Goal: Task Accomplishment & Management: Manage account settings

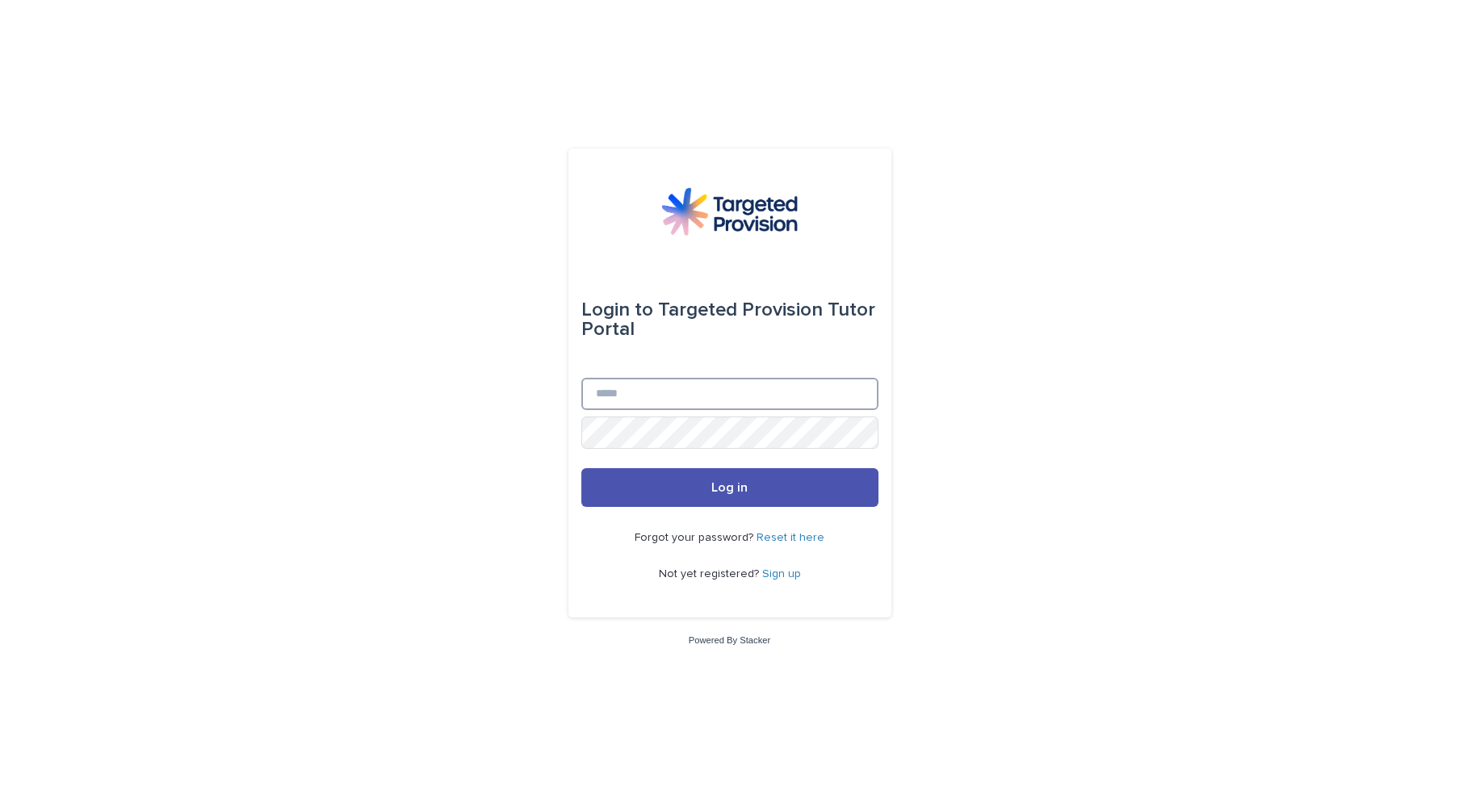
type input "**********"
click at [705, 484] on button "Log in" at bounding box center [730, 488] width 297 height 39
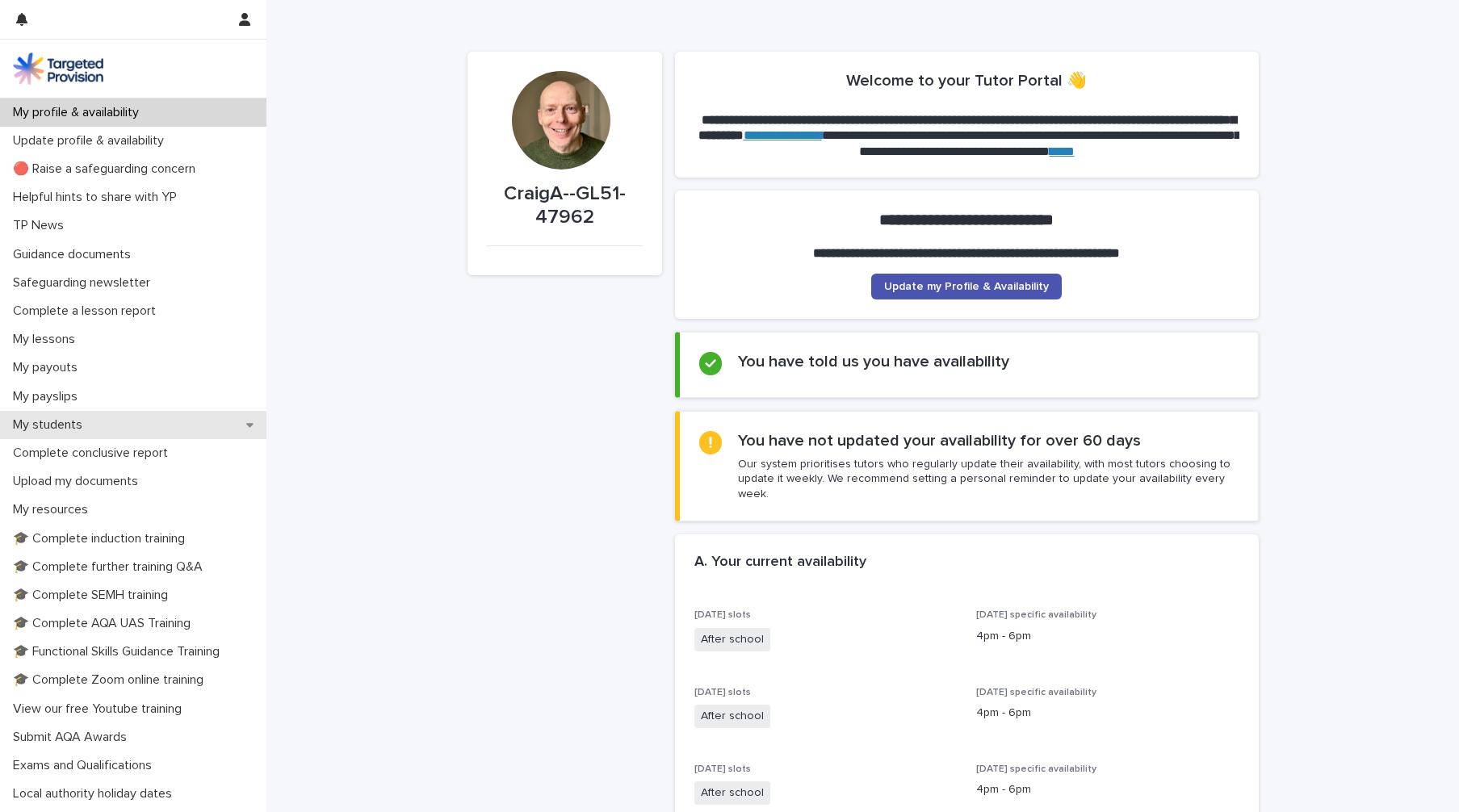
click at [154, 427] on div "My students" at bounding box center [133, 425] width 267 height 28
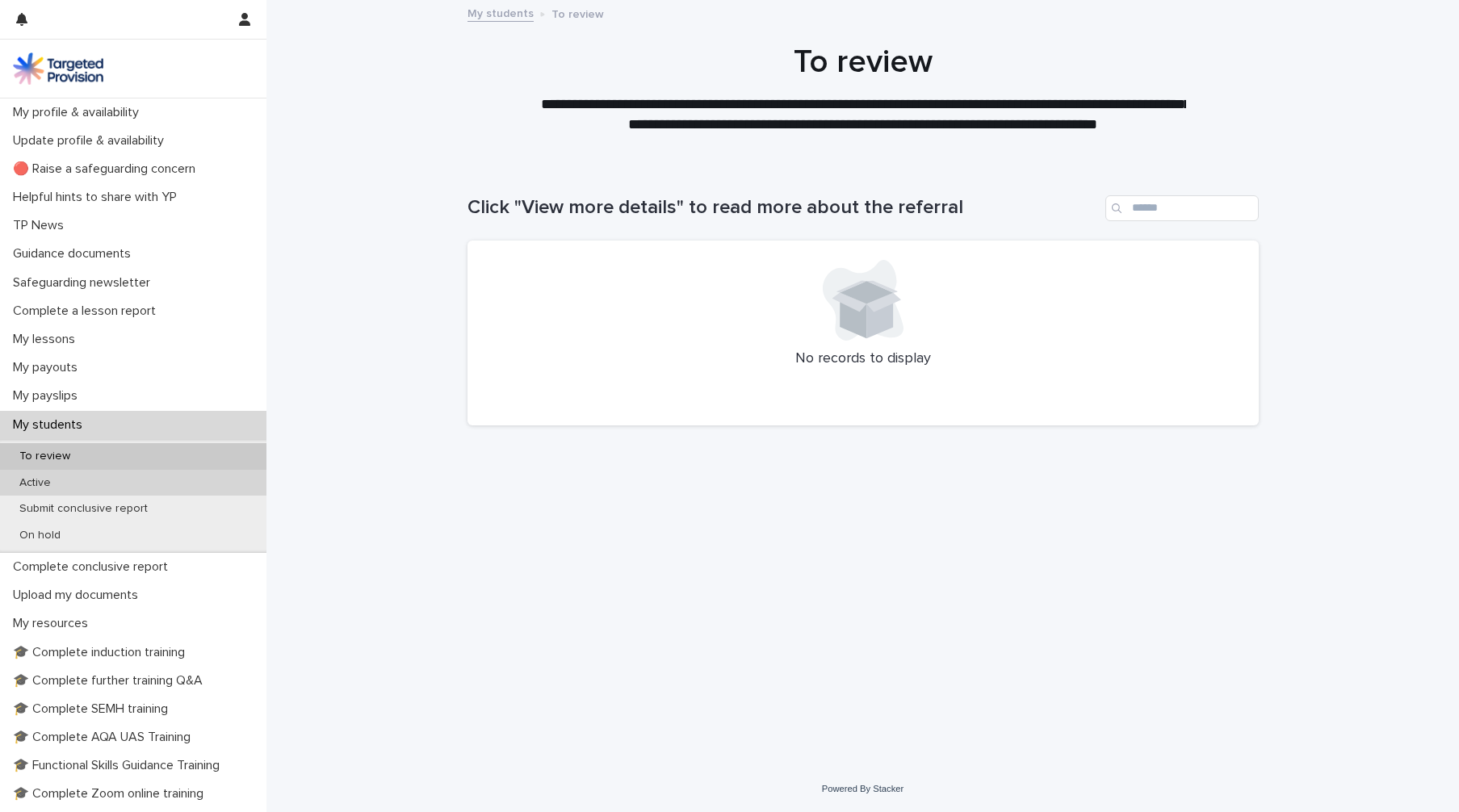
click at [116, 481] on div "Active" at bounding box center [133, 484] width 267 height 27
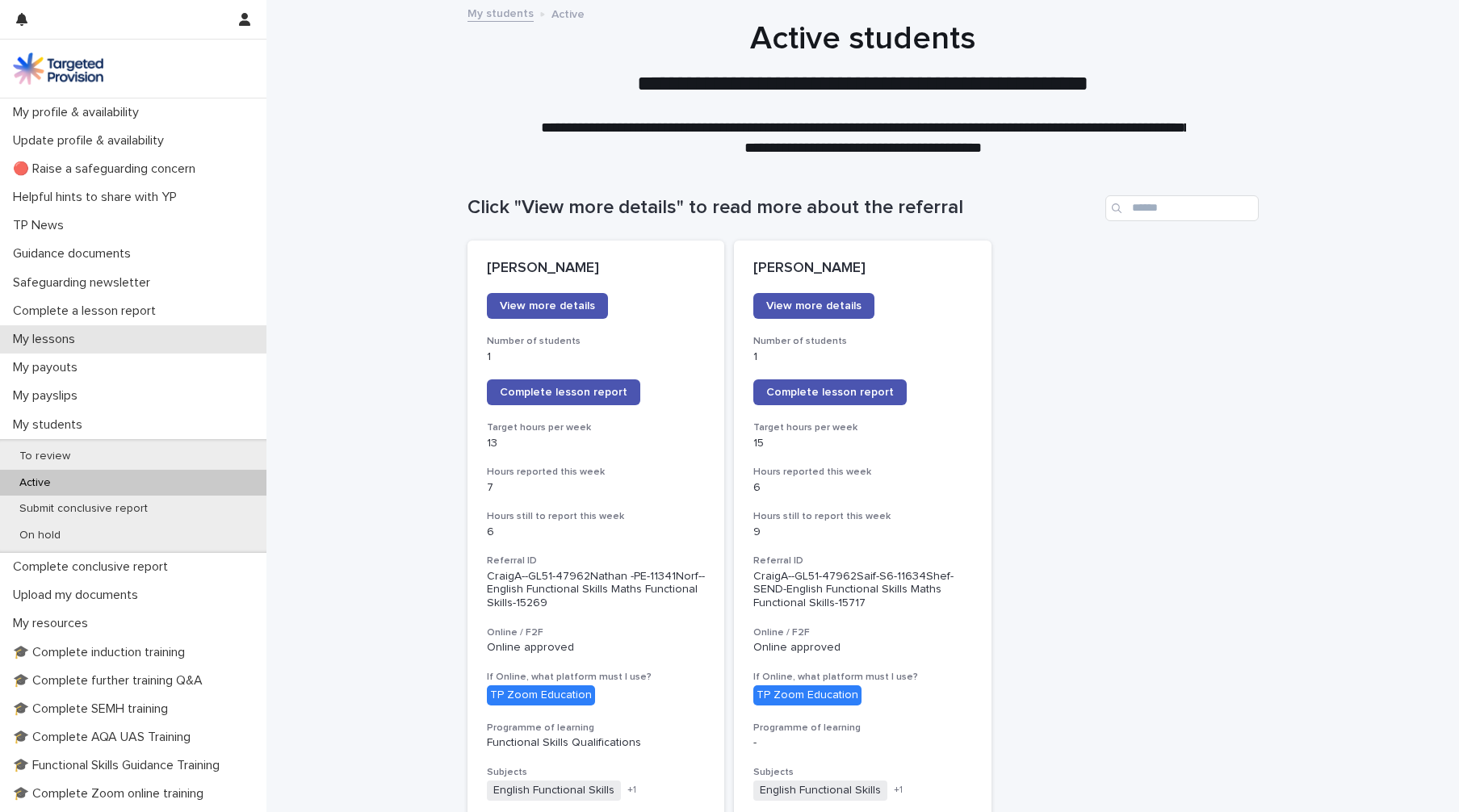
click at [88, 340] on p "My lessons" at bounding box center [47, 340] width 81 height 15
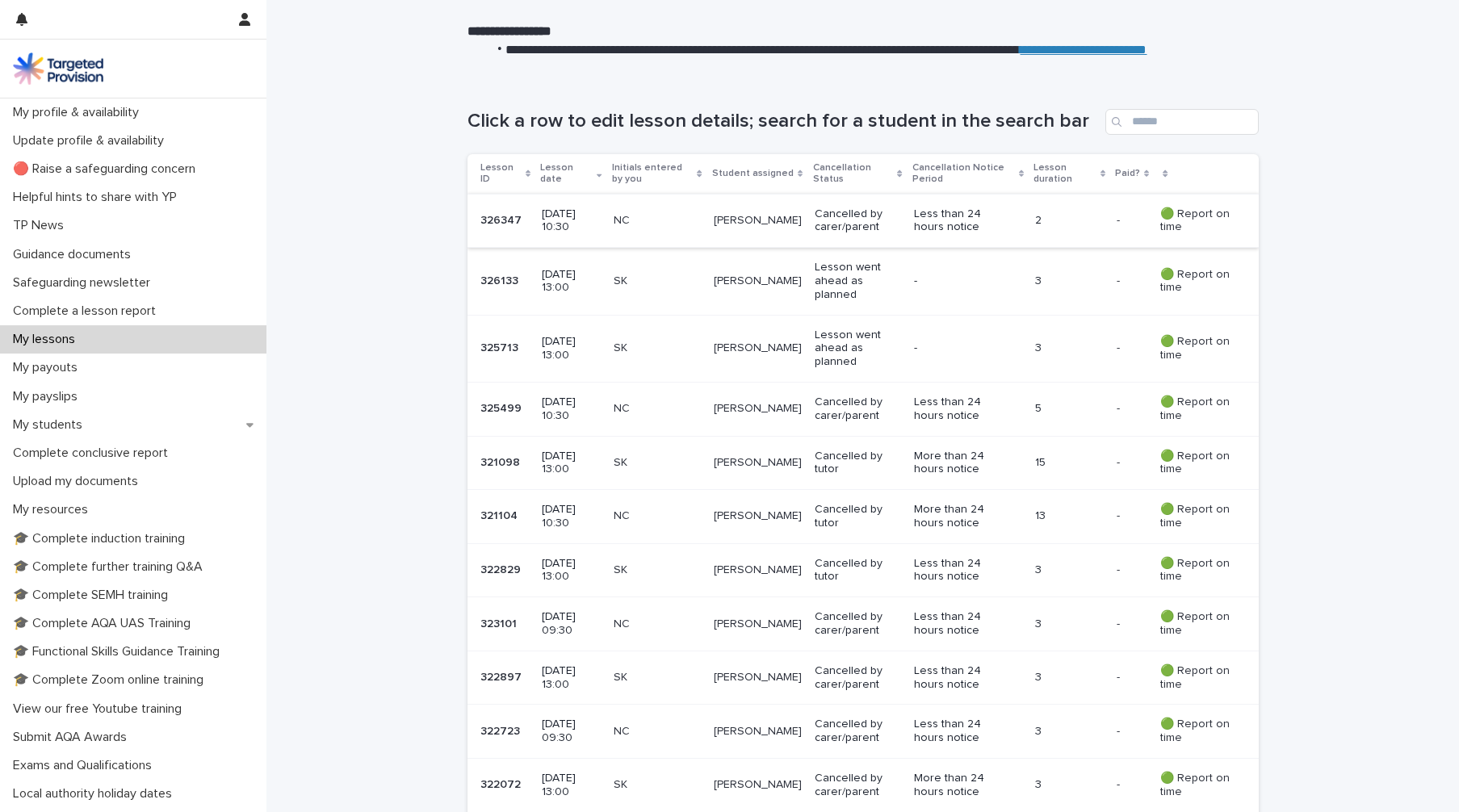
scroll to position [205, 0]
click at [1037, 401] on p "5" at bounding box center [1069, 407] width 69 height 14
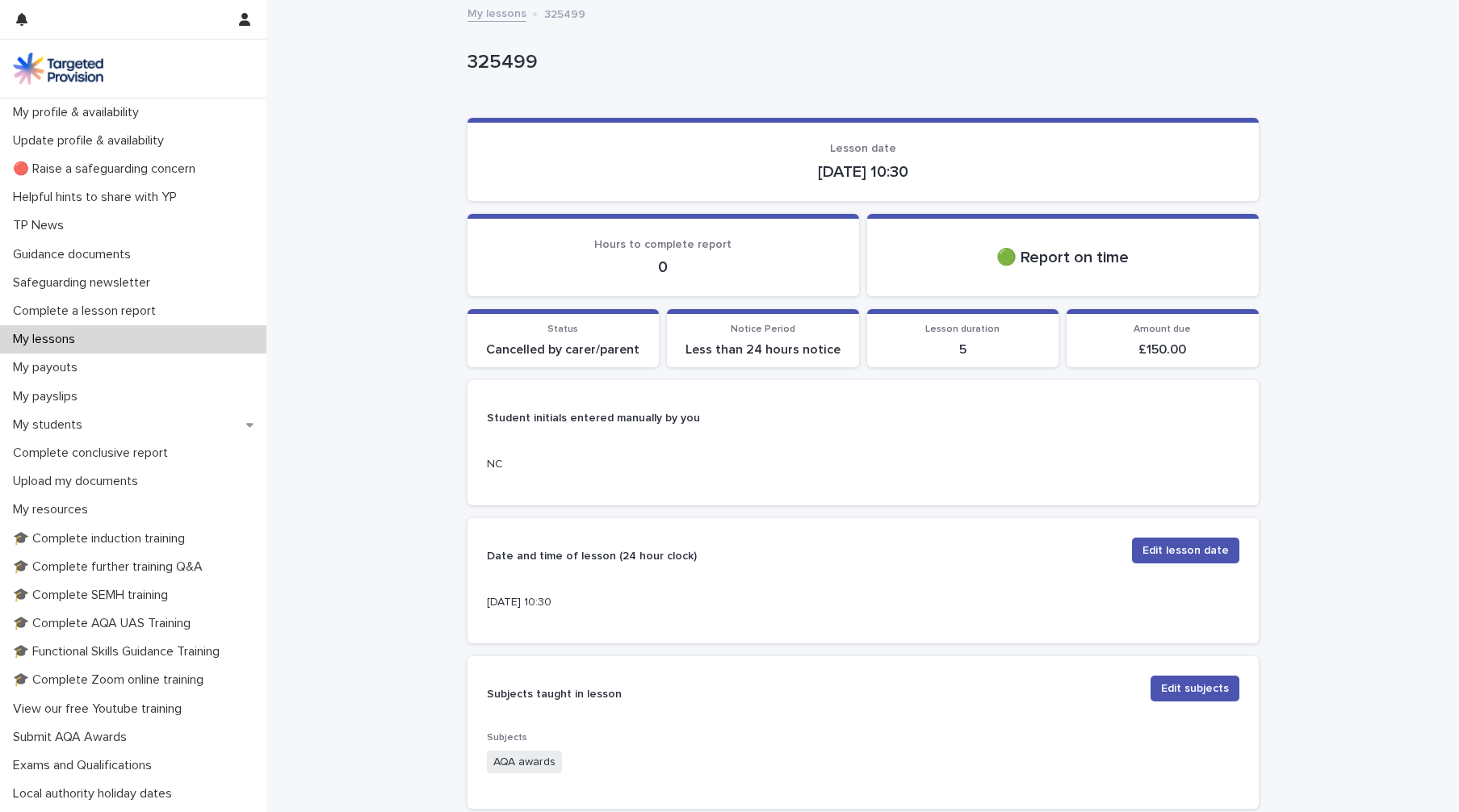
click at [967, 348] on p "5" at bounding box center [963, 350] width 173 height 15
click at [1038, 432] on p "Student initials entered manually by you" at bounding box center [859, 418] width 746 height 37
click at [1161, 350] on p "£ 150.00" at bounding box center [1163, 350] width 173 height 15
click at [968, 347] on p "5" at bounding box center [963, 350] width 173 height 15
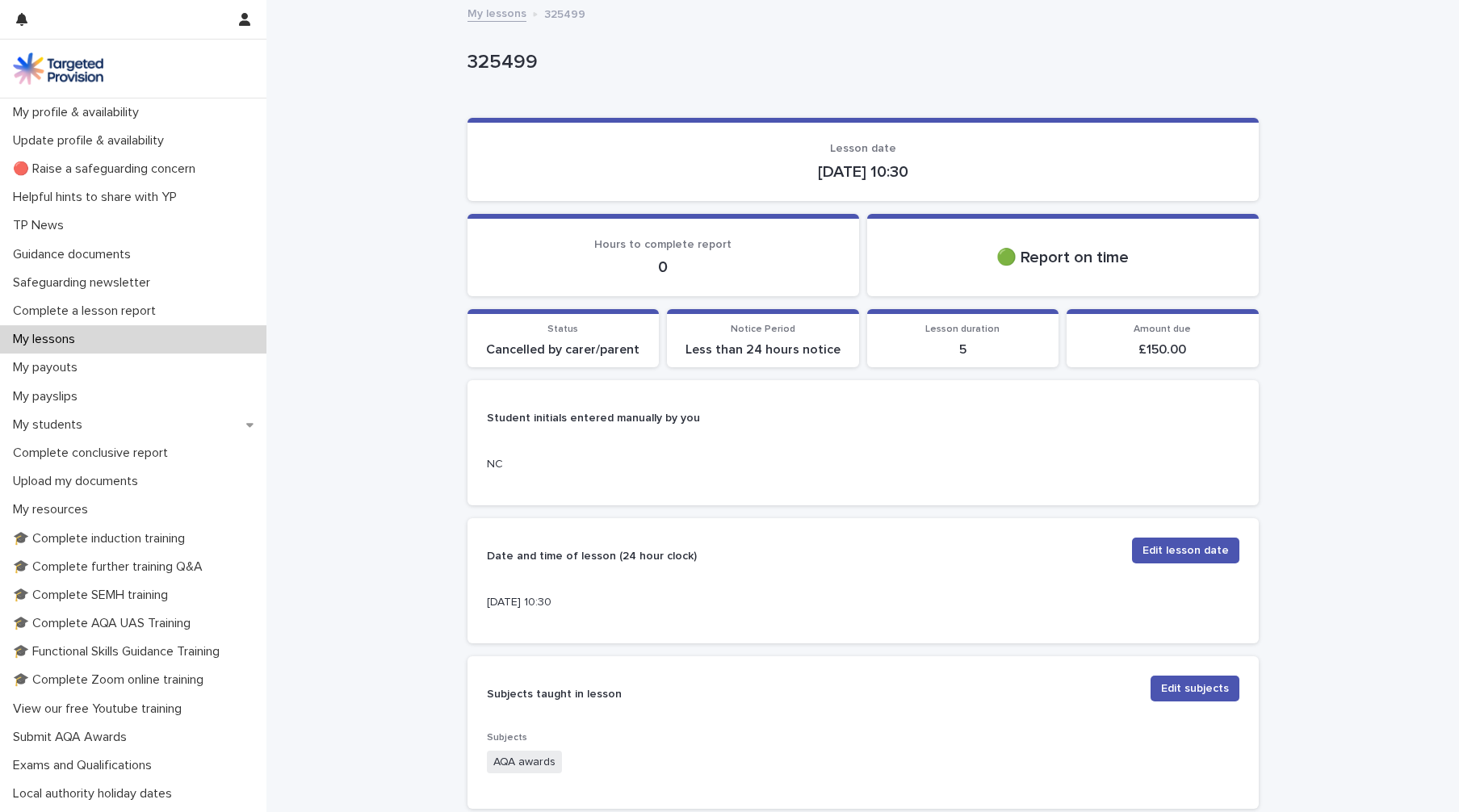
click at [968, 347] on p "5" at bounding box center [963, 350] width 173 height 15
click at [750, 343] on p "Less than 24 hours notice" at bounding box center [763, 350] width 173 height 15
click at [755, 328] on span "Notice Period" at bounding box center [763, 329] width 65 height 10
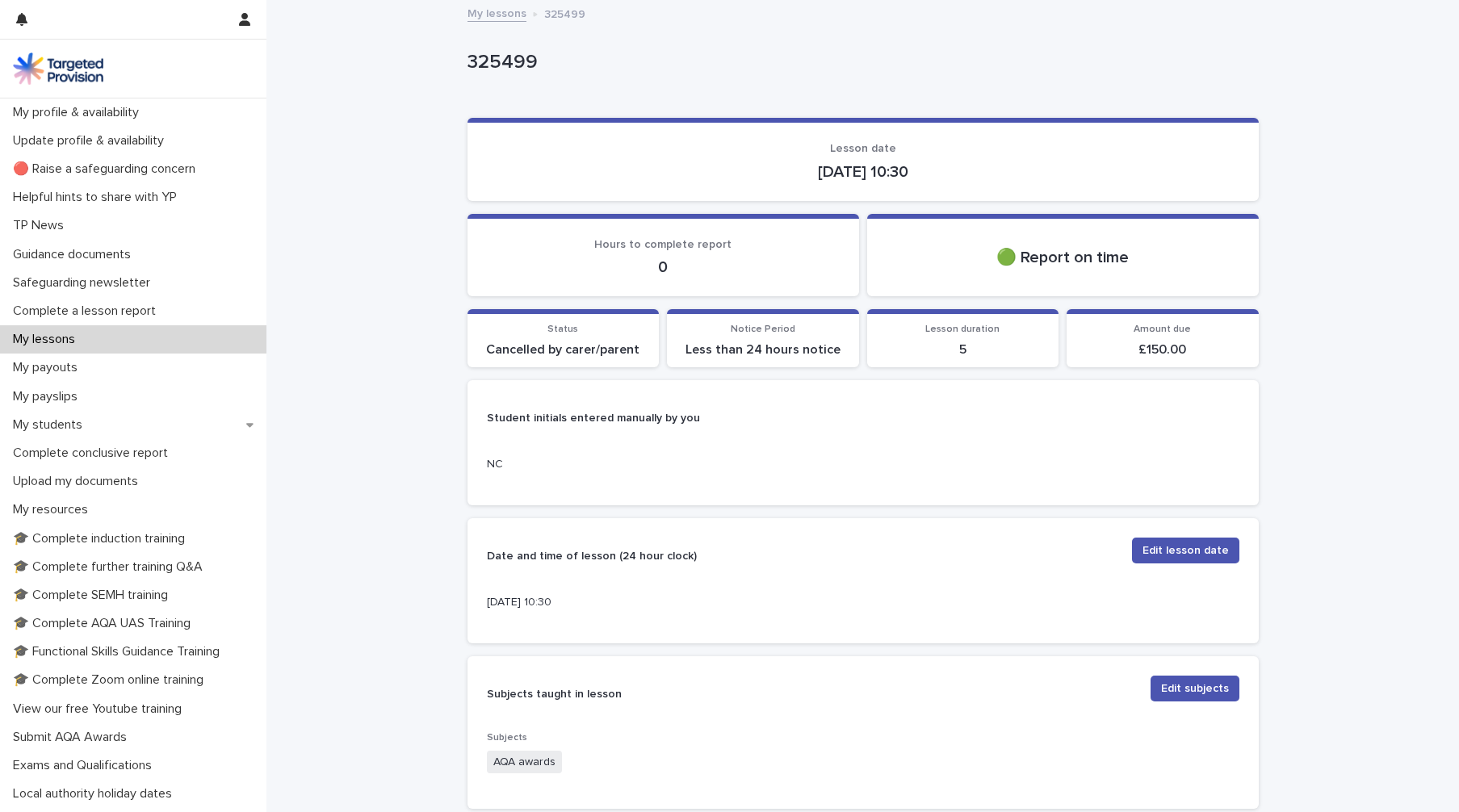
click at [552, 346] on p "Cancelled by carer/parent" at bounding box center [563, 350] width 173 height 15
click at [563, 326] on span "Status" at bounding box center [563, 329] width 31 height 10
click at [619, 416] on strong "Student initials entered manually by you" at bounding box center [593, 418] width 213 height 12
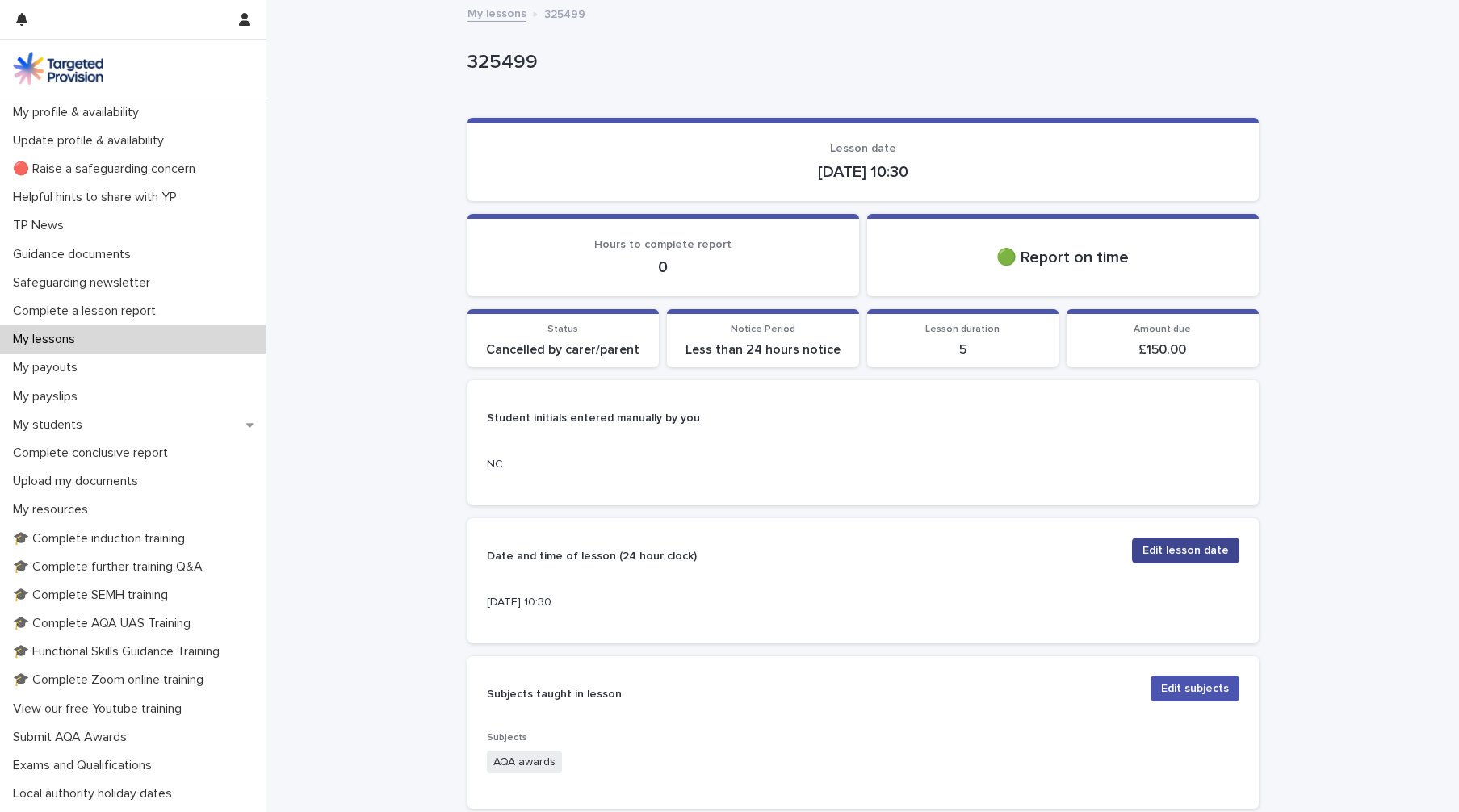
click at [1180, 549] on span "Edit lesson date" at bounding box center [1185, 550] width 86 height 16
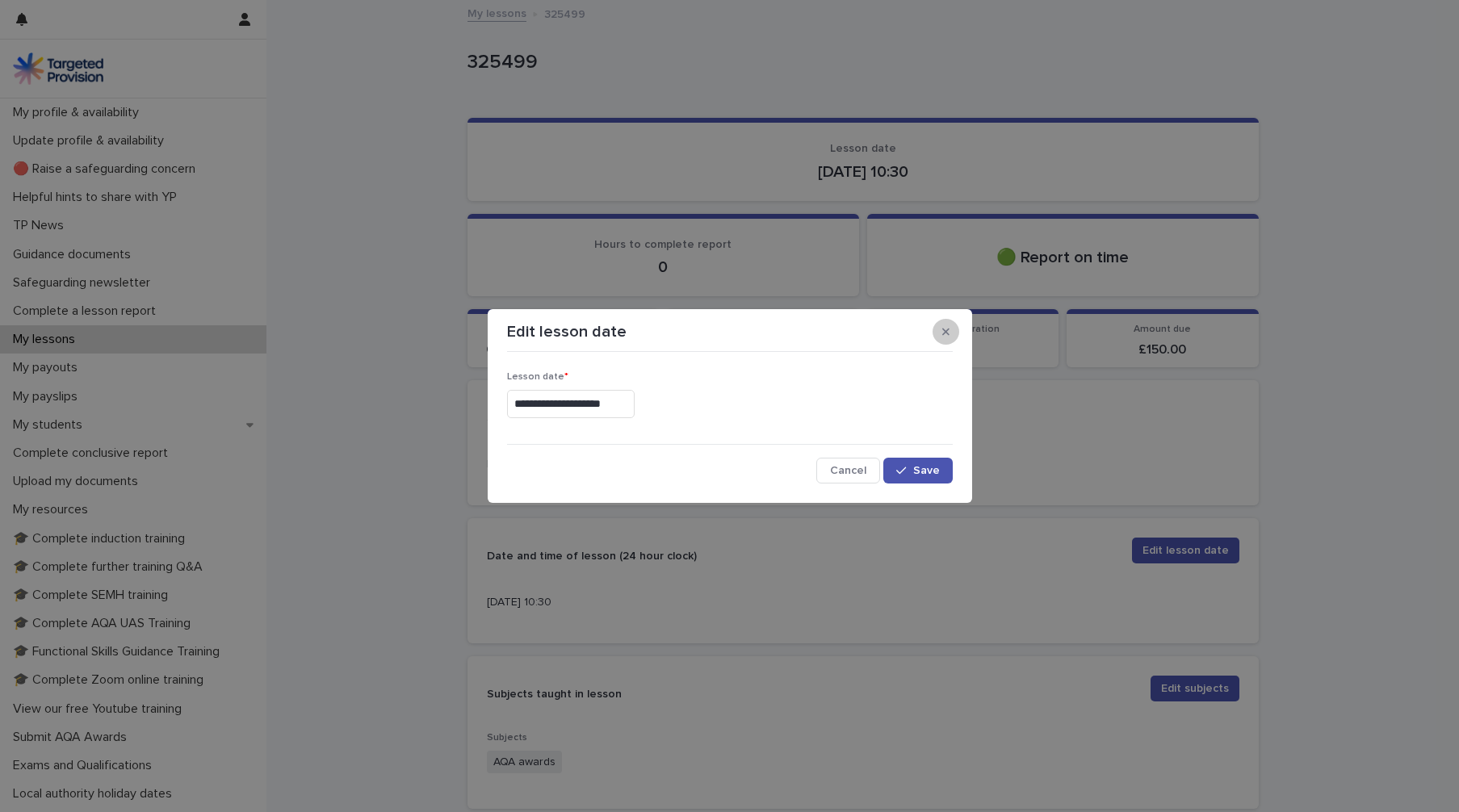
click at [944, 332] on icon "button" at bounding box center [946, 332] width 8 height 8
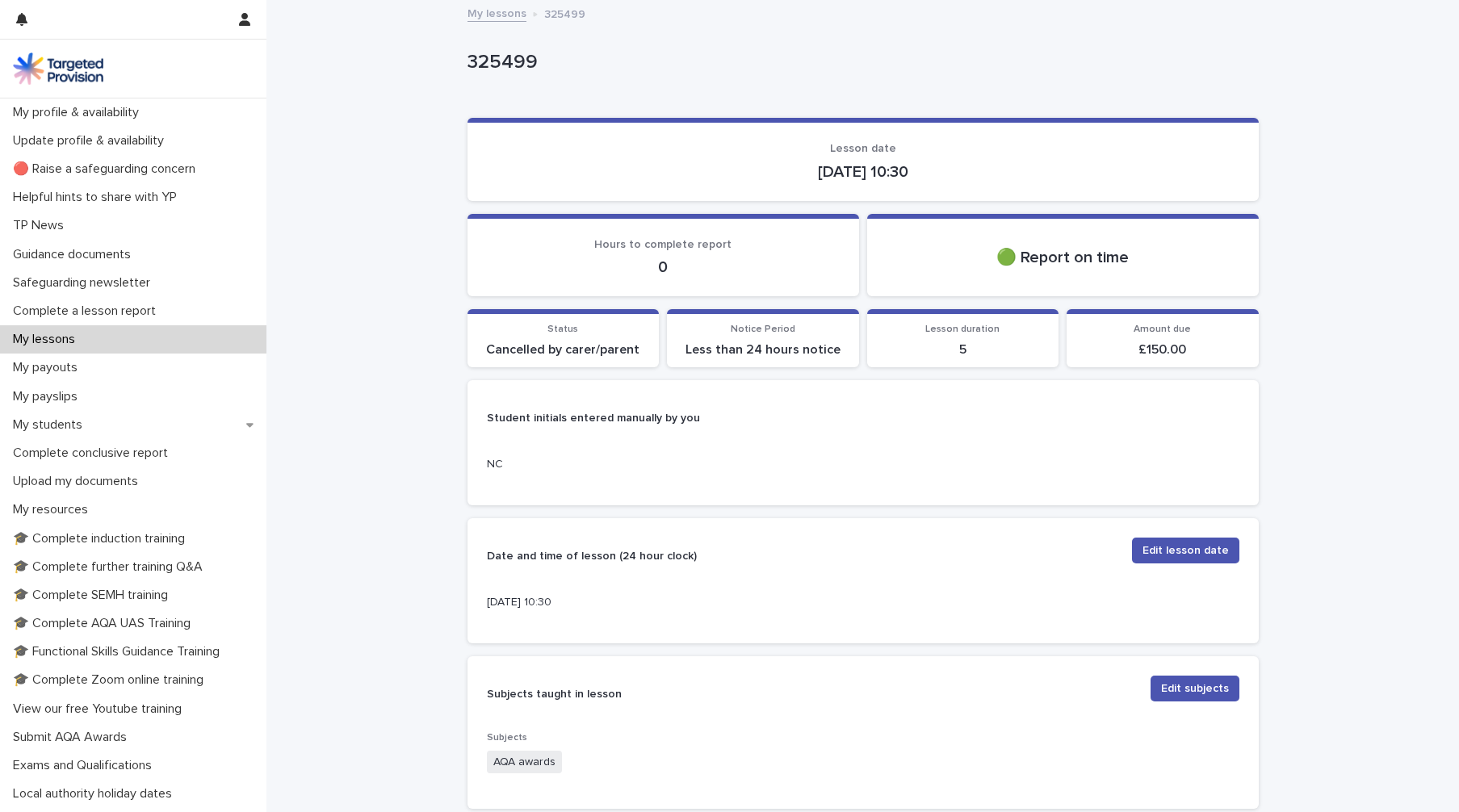
click at [772, 343] on p "Less than 24 hours notice" at bounding box center [763, 350] width 173 height 15
click at [786, 351] on p "Less than 24 hours notice" at bounding box center [763, 350] width 173 height 15
click at [954, 343] on p "5" at bounding box center [963, 350] width 173 height 15
click at [1075, 258] on p "🟢 Report on time" at bounding box center [1062, 258] width 352 height 19
click at [658, 249] on p "Hours to complete report" at bounding box center [662, 245] width 352 height 14
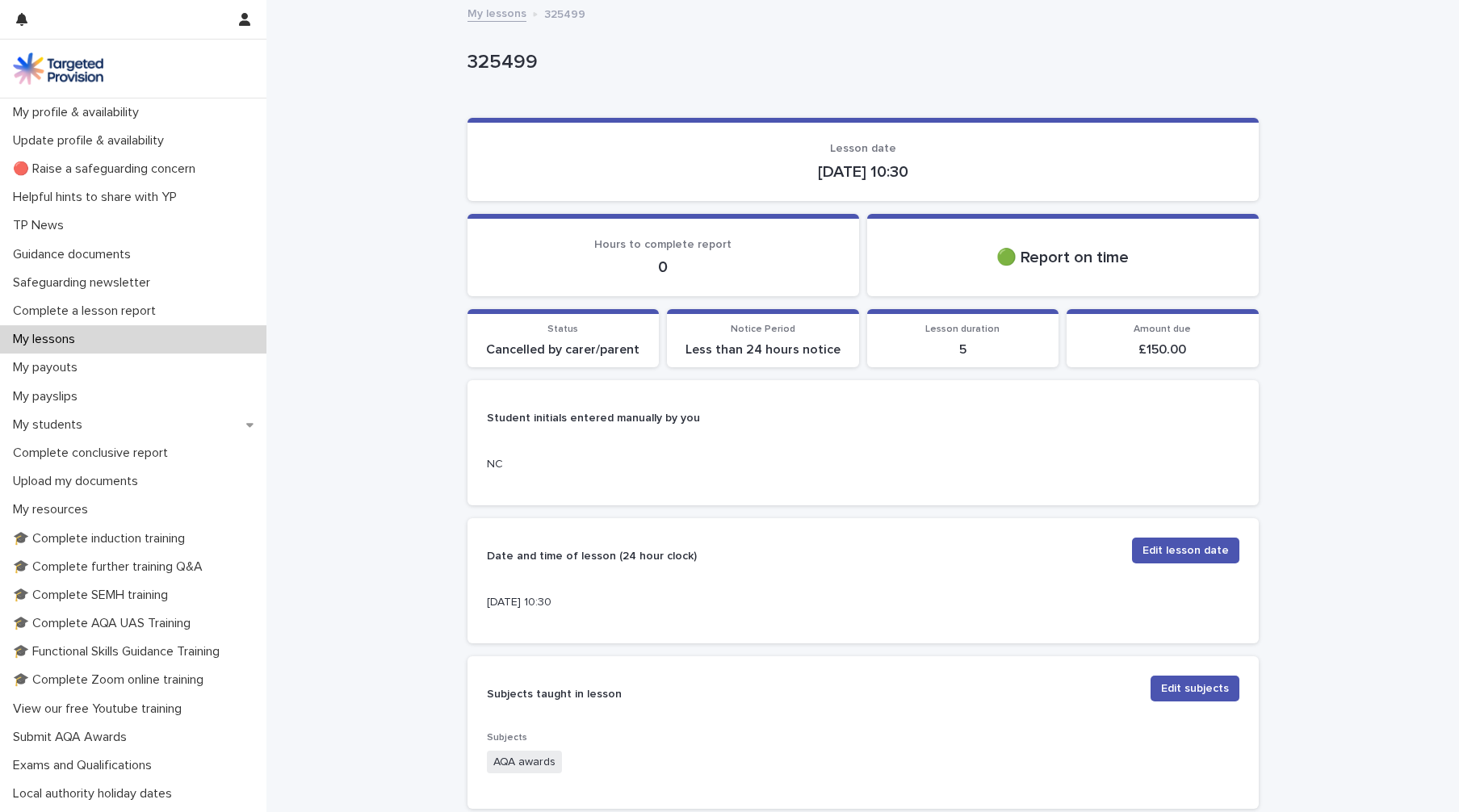
click at [664, 269] on p "0" at bounding box center [662, 267] width 352 height 19
click at [576, 344] on p "Cancelled by carer/parent" at bounding box center [563, 350] width 173 height 15
click at [1392, 394] on div "**********" at bounding box center [862, 621] width 1192 height 1239
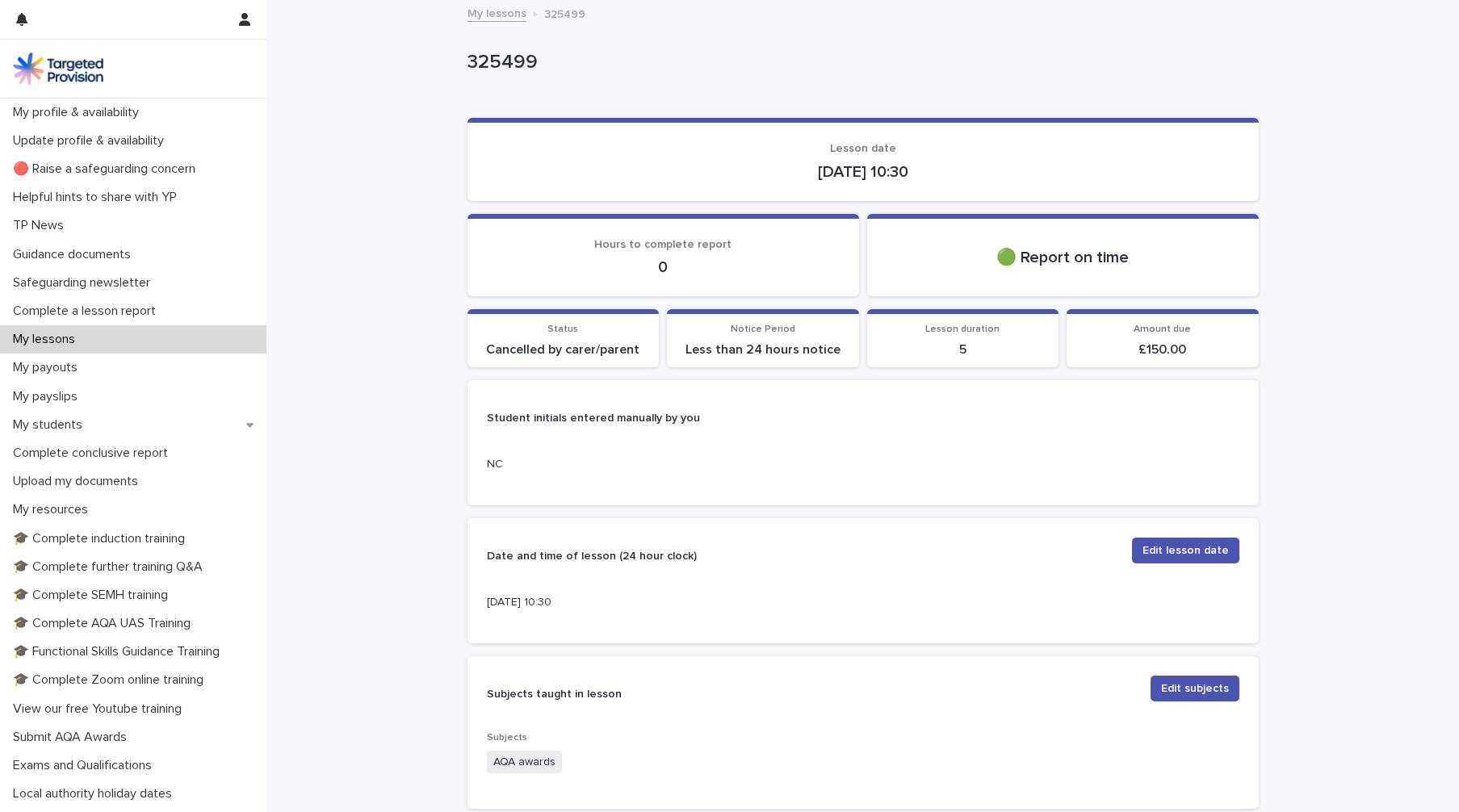
click at [1354, 456] on div "**********" at bounding box center [862, 621] width 1192 height 1239
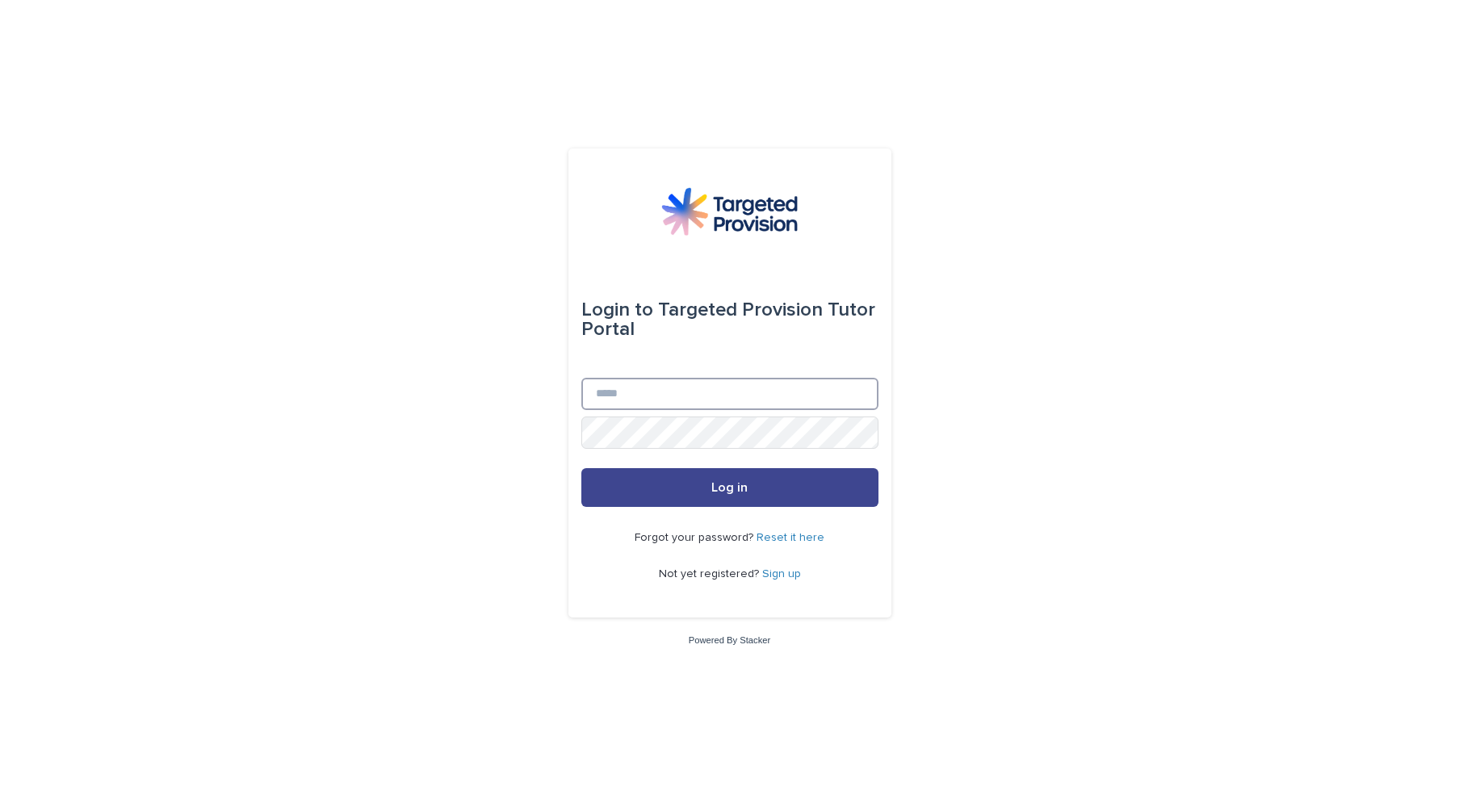
type input "**********"
click at [747, 493] on span "Log in" at bounding box center [730, 487] width 37 height 13
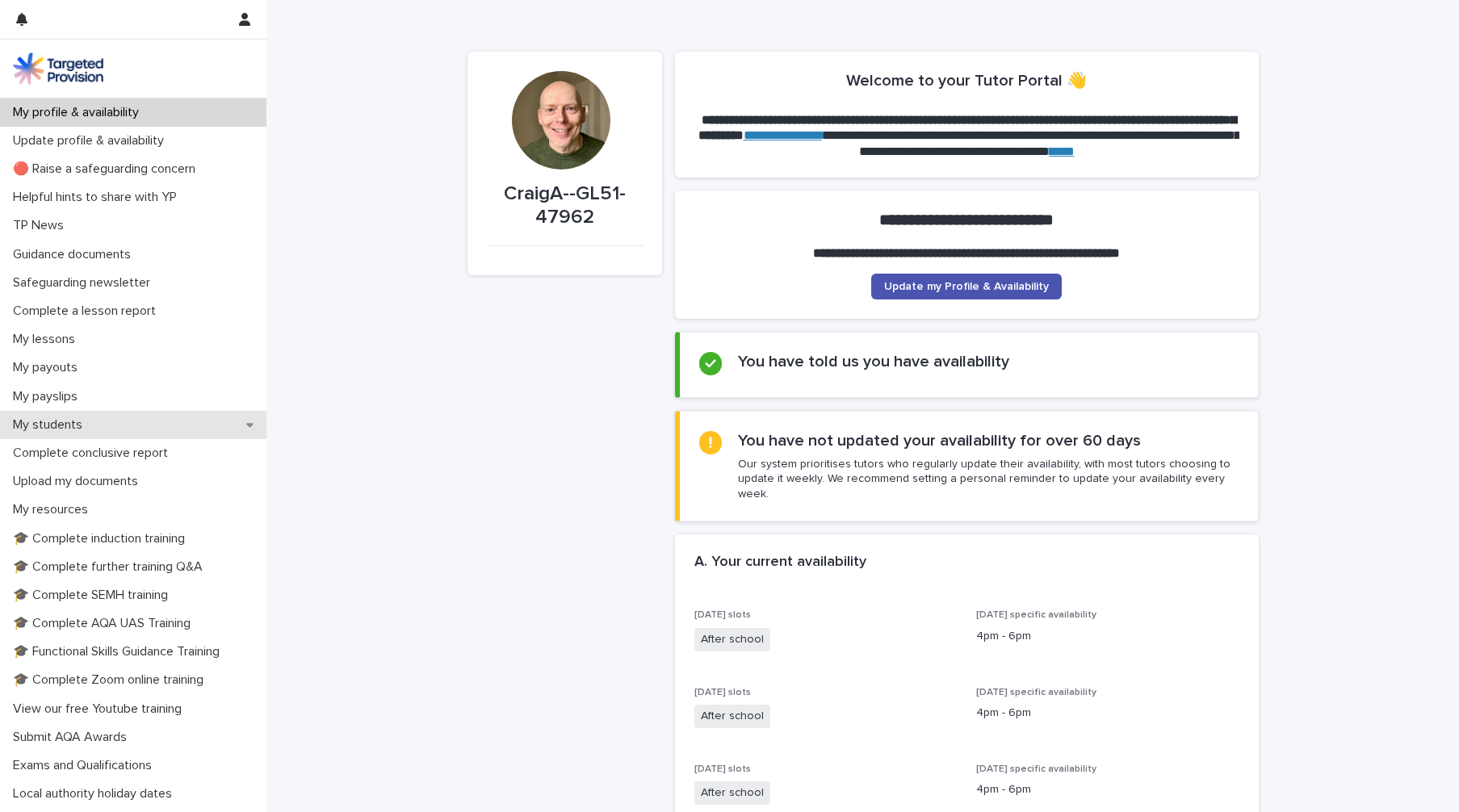
click at [121, 420] on div "My students" at bounding box center [133, 425] width 267 height 28
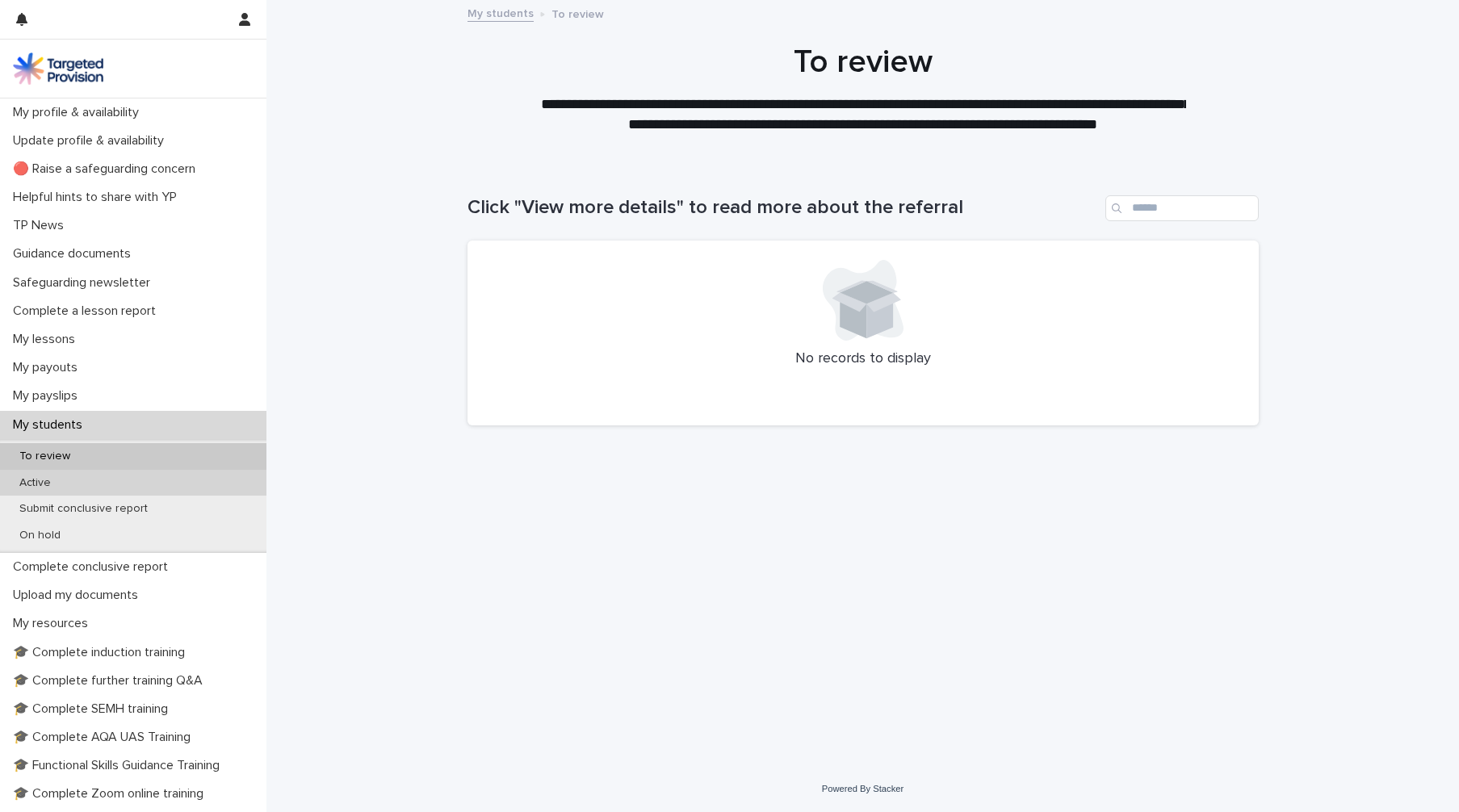
click at [123, 483] on div "Active" at bounding box center [133, 484] width 267 height 27
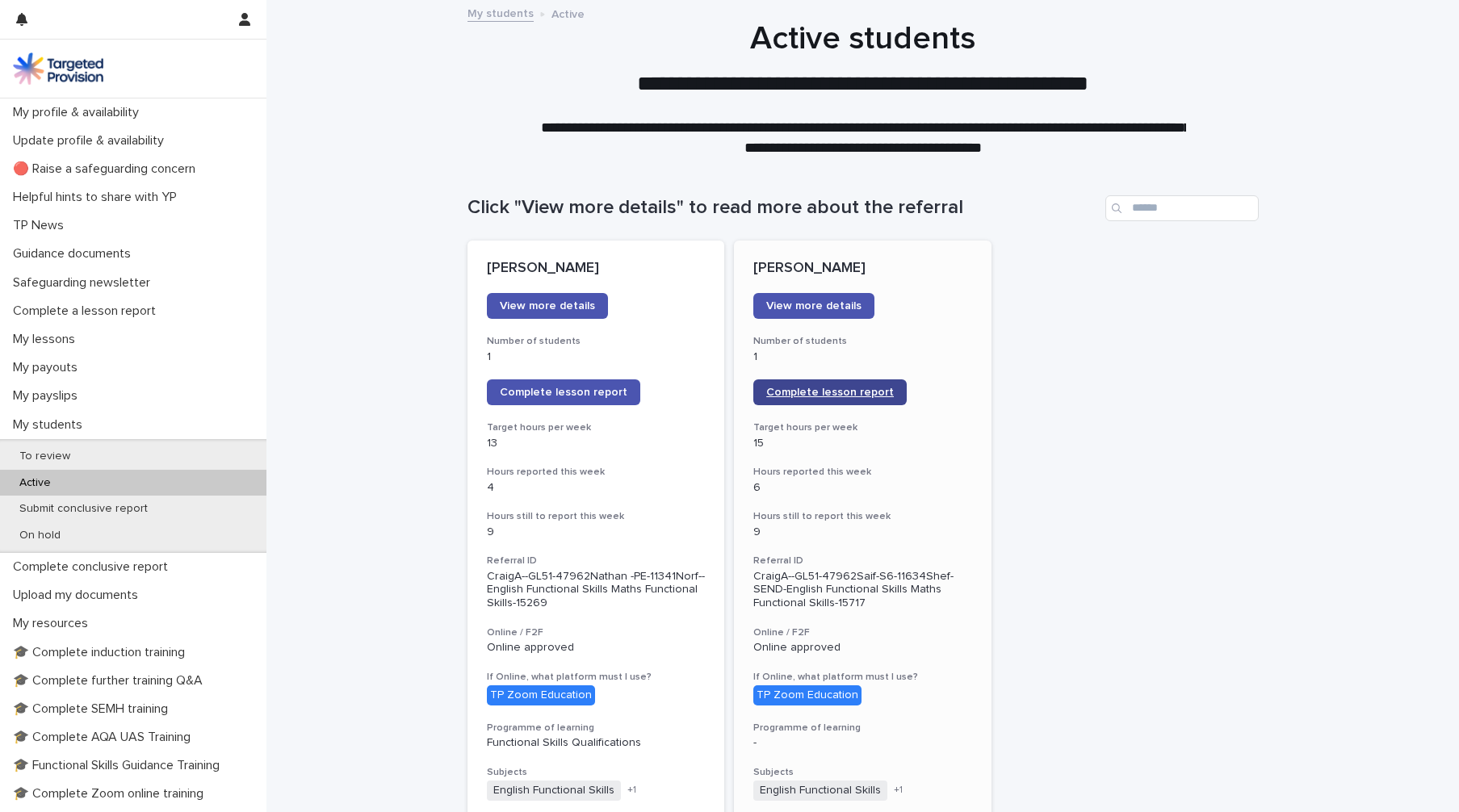
click at [812, 391] on span "Complete lesson report" at bounding box center [830, 393] width 127 height 12
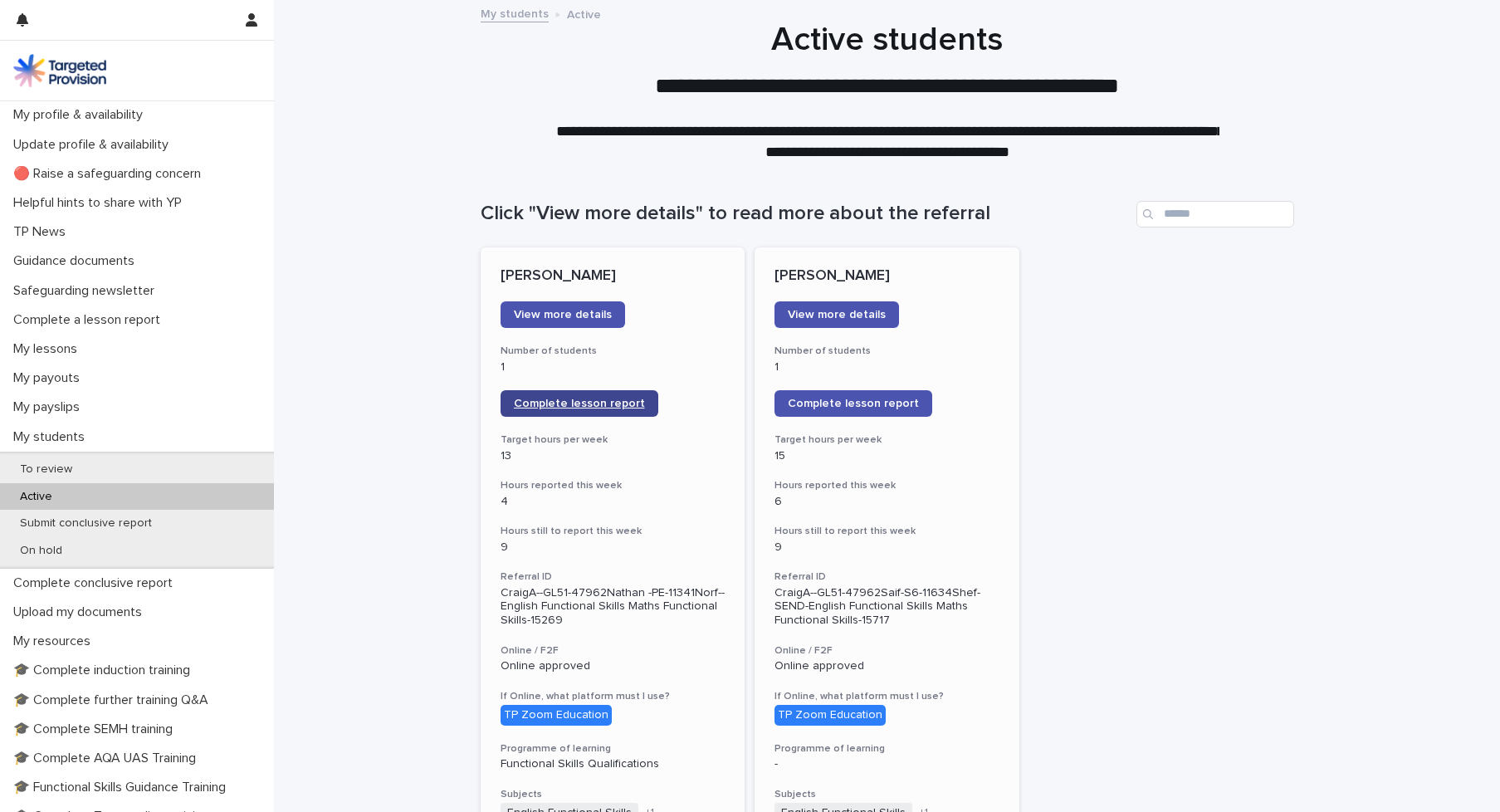
click at [579, 403] on span "Complete lesson report" at bounding box center [580, 404] width 131 height 12
